Goal: Find contact information

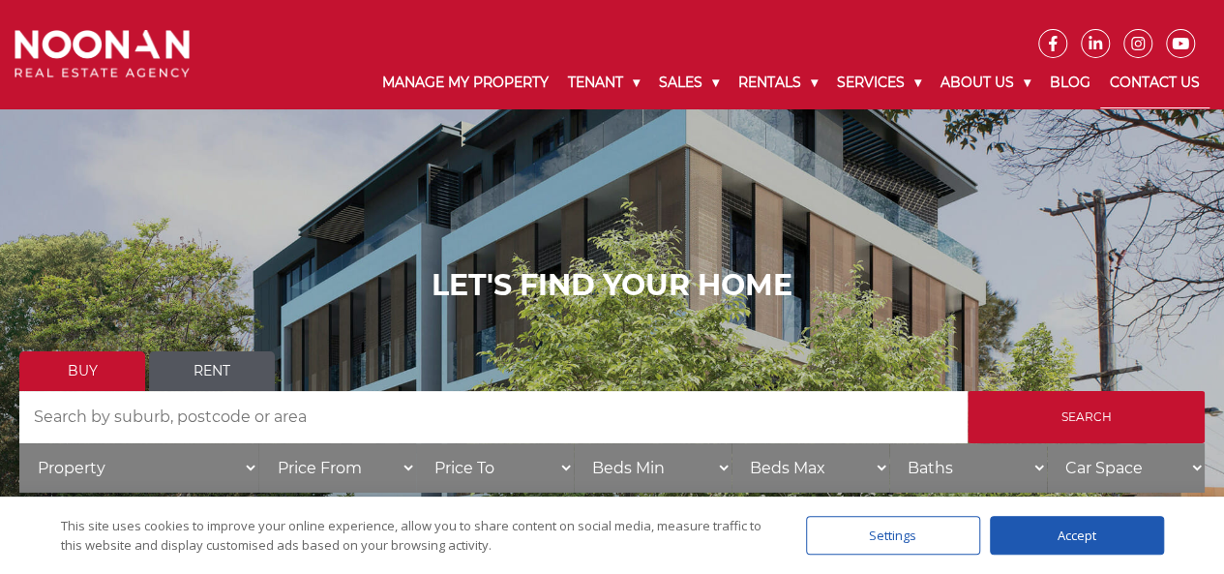
click at [1165, 83] on link "Contact Us" at bounding box center [1155, 83] width 109 height 50
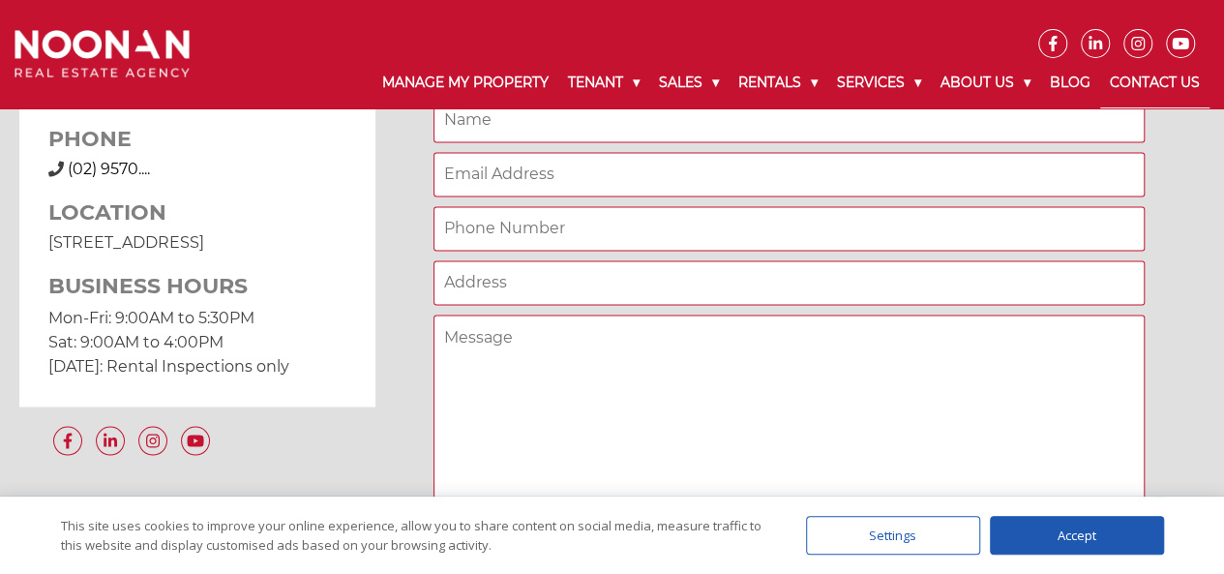
scroll to position [1549, 0]
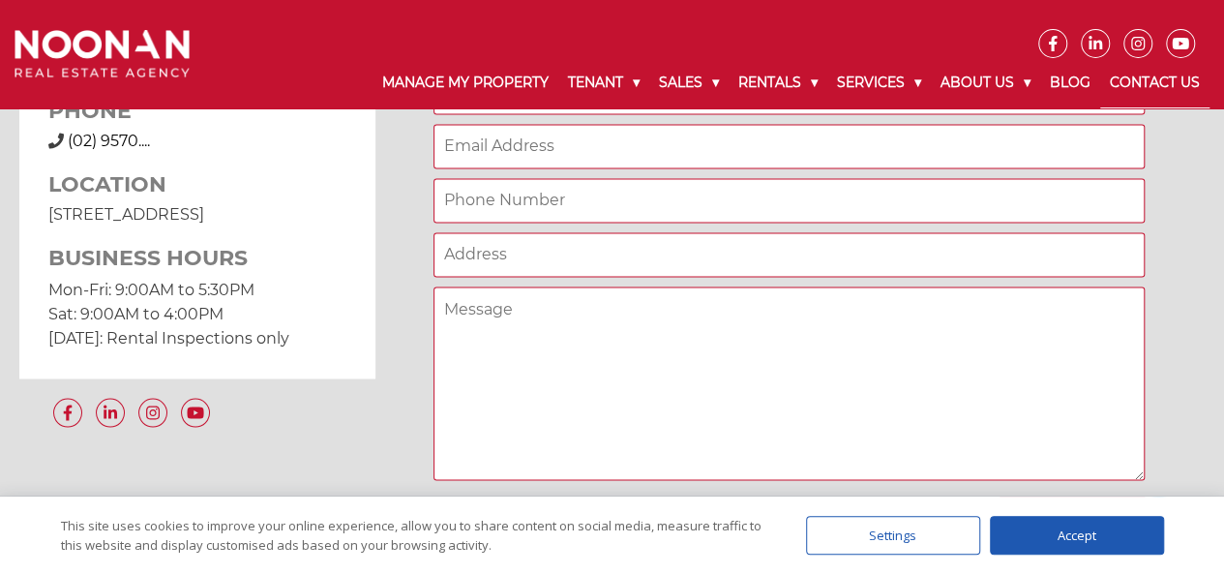
click at [128, 136] on span "(02) 9570...." at bounding box center [109, 141] width 82 height 18
